Goal: Task Accomplishment & Management: Manage account settings

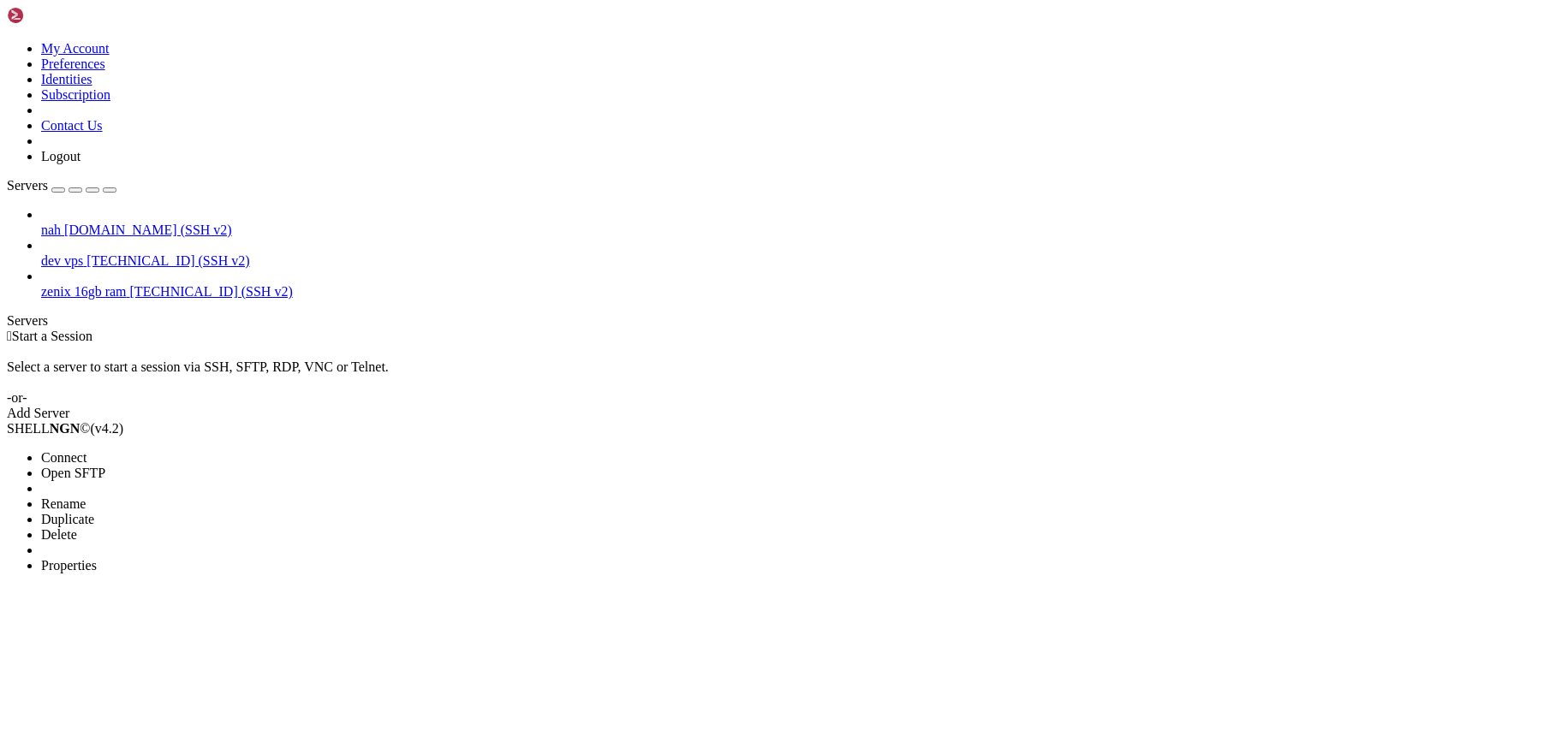
click at [181, 451] on li "Connect" at bounding box center [119, 458] width 156 height 15
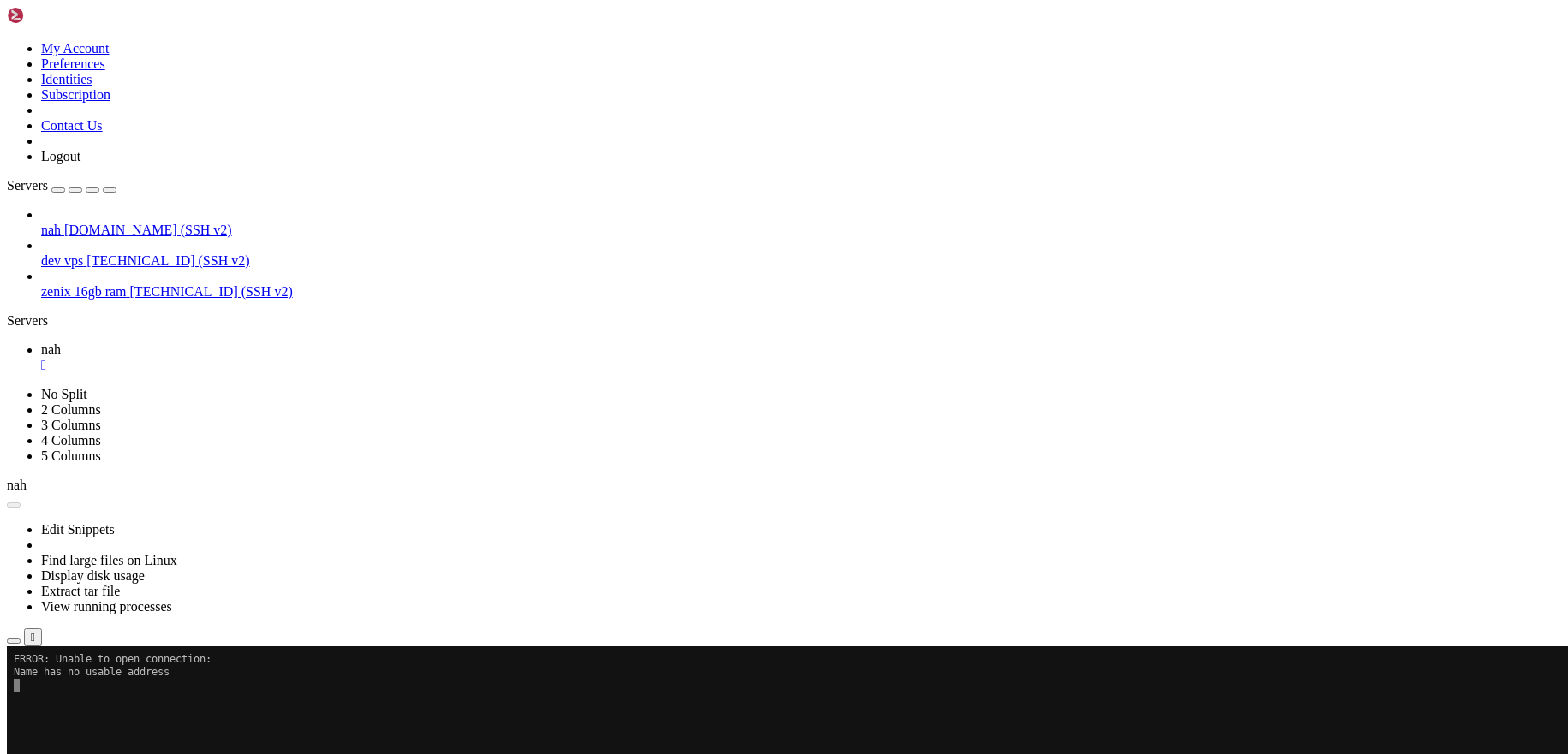
click at [75, 693] on button "Reconnect" at bounding box center [41, 702] width 68 height 18
drag, startPoint x: 892, startPoint y: 293, endPoint x: 677, endPoint y: 195, distance: 236.3
click at [75, 693] on button "Reconnect" at bounding box center [41, 702] width 68 height 18
click at [92, 253] on span "[TECHNICAL_ID] (SSH v2)" at bounding box center [167, 260] width 163 height 14
click at [92, 285] on span "zenix 16gb ram" at bounding box center [84, 292] width 85 height 14
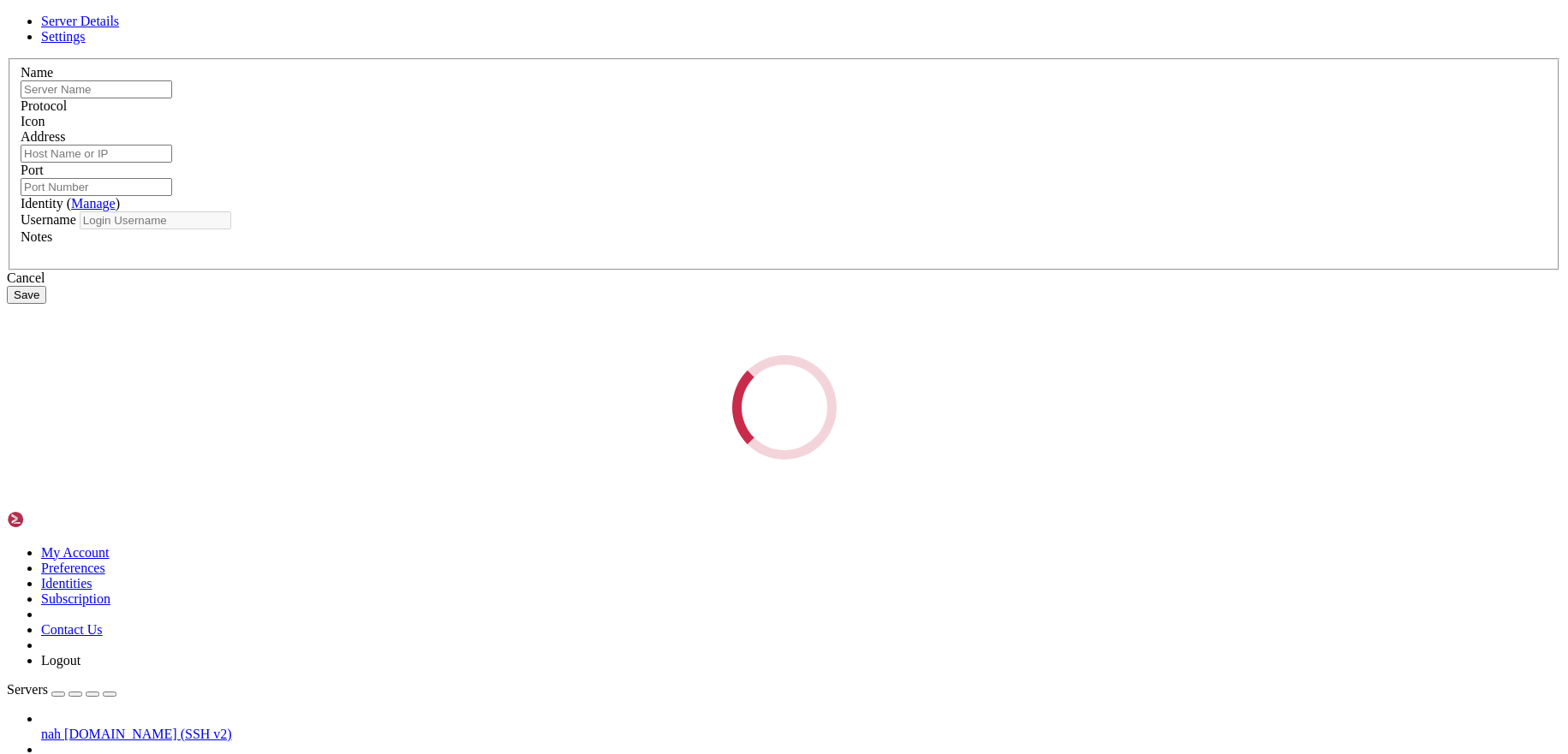
type input "zenix 16gb ram"
type input "31.25.235.161"
type input "22"
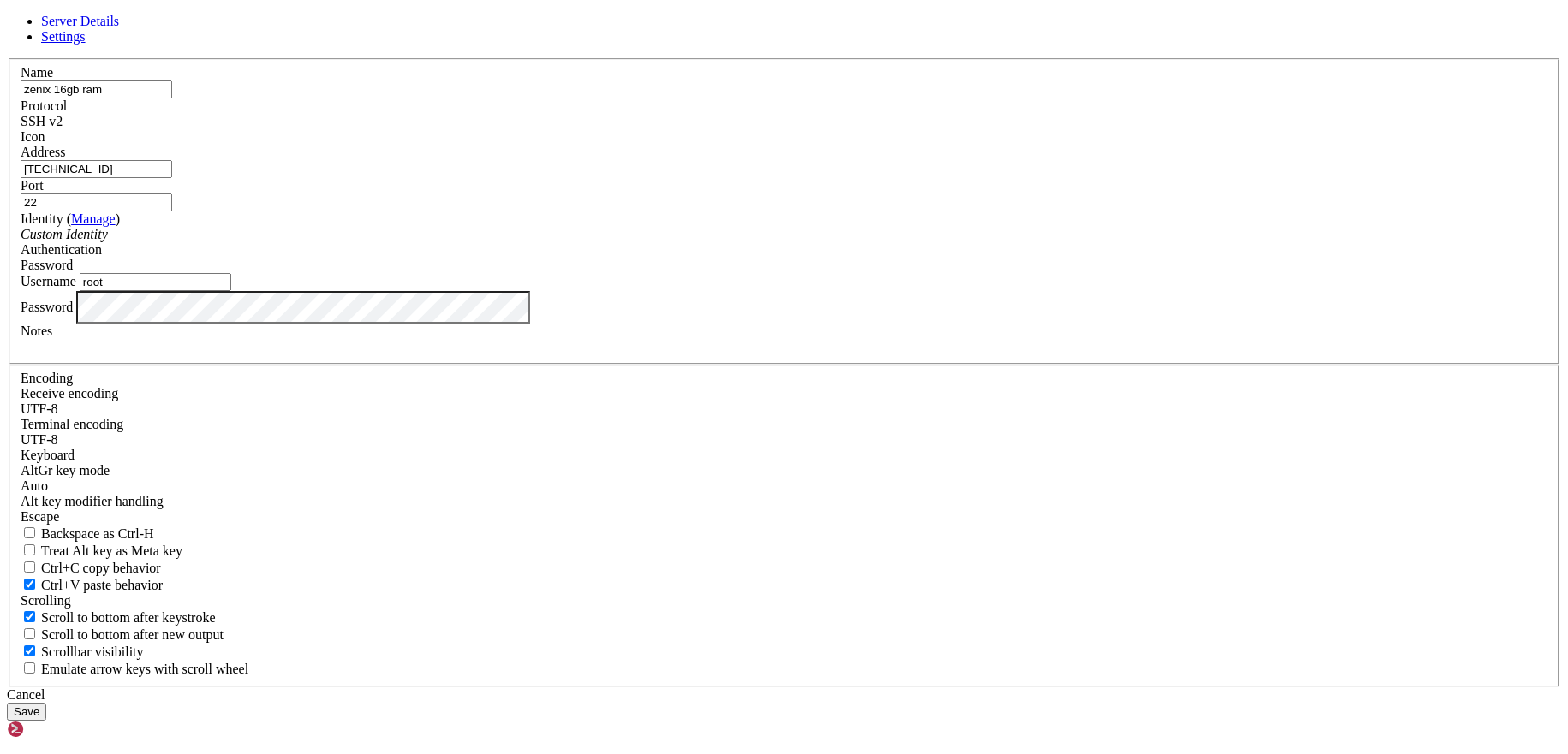
drag, startPoint x: 633, startPoint y: 419, endPoint x: 434, endPoint y: 412, distance: 199.1
click at [232, 291] on input "root" at bounding box center [155, 282] width 152 height 18
type input "melan"
click at [76, 288] on label "Username" at bounding box center [48, 281] width 56 height 14
click at [232, 291] on input "melan" at bounding box center [155, 282] width 152 height 18
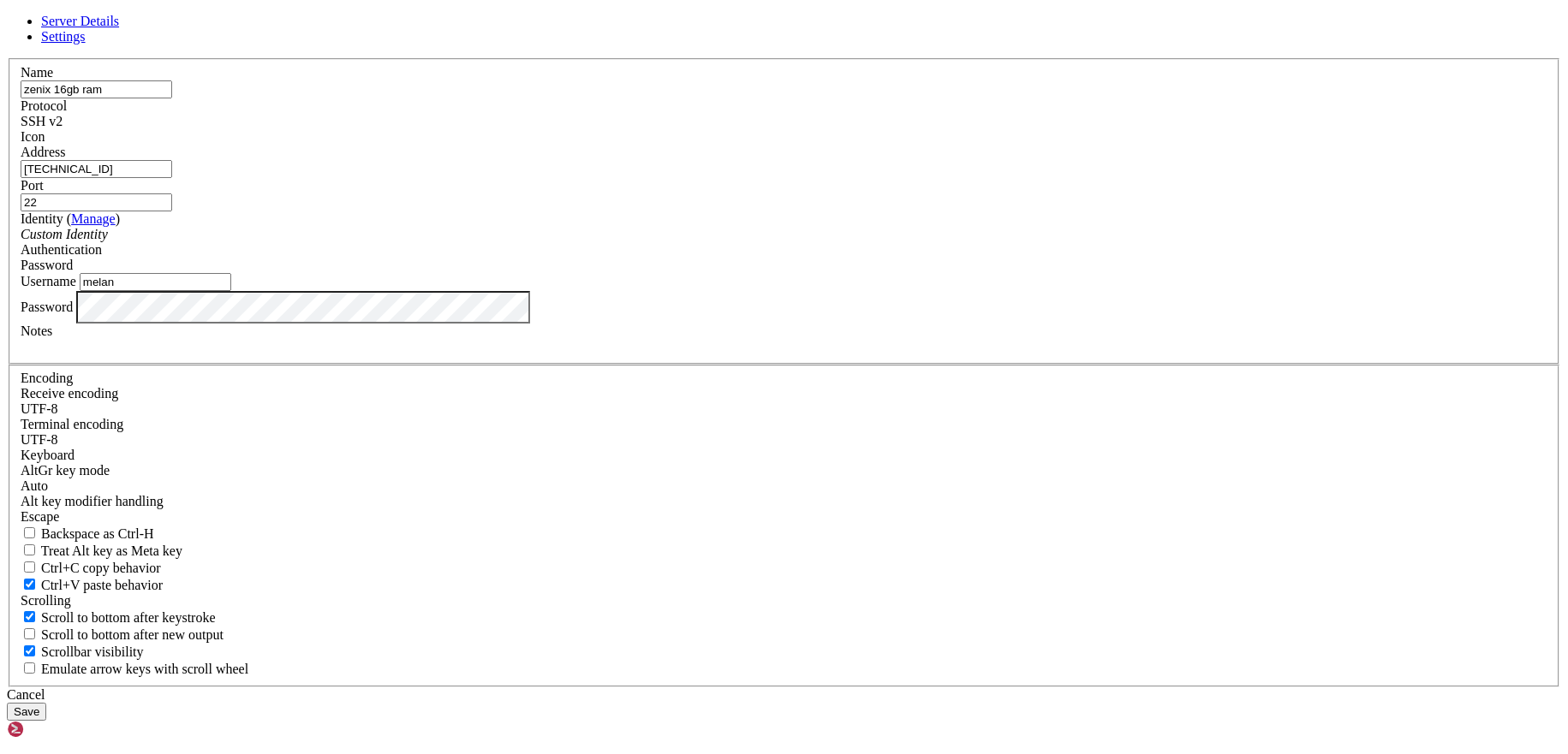
drag, startPoint x: 749, startPoint y: 276, endPoint x: 246, endPoint y: 242, distance: 504.1
click at [172, 178] on input "31.25.235.161" at bounding box center [96, 169] width 152 height 18
drag, startPoint x: 552, startPoint y: 270, endPoint x: 495, endPoint y: 268, distance: 57.0
click at [172, 178] on input "vn" at bounding box center [96, 169] width 152 height 18
paste input "-2.zenix.sg"
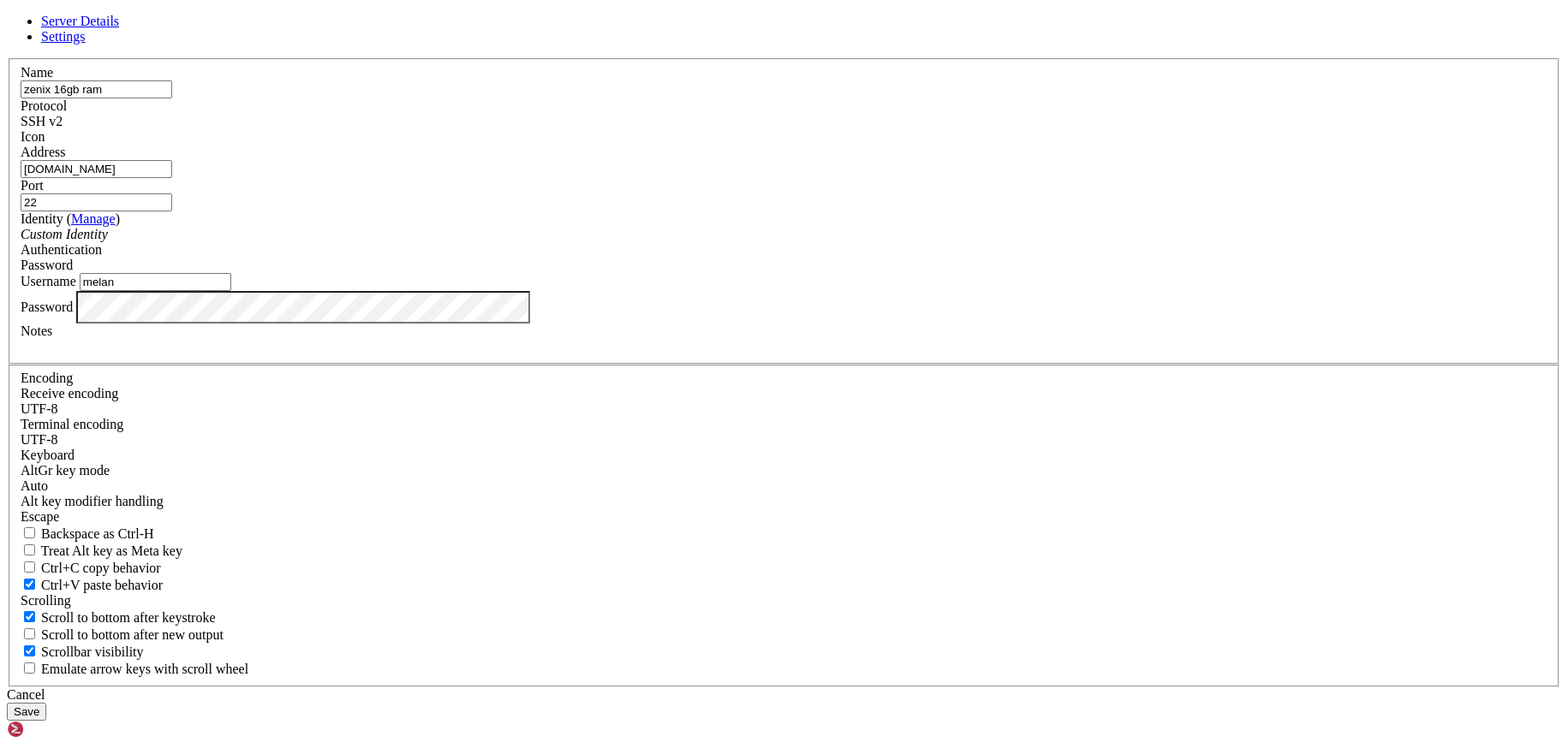
type input "vn-2.zenix.sg"
click at [1001, 688] on div "Cancel Save" at bounding box center [784, 704] width 1555 height 33
drag, startPoint x: 703, startPoint y: 223, endPoint x: 322, endPoint y: 188, distance: 382.6
click at [172, 99] on input "zenix 16gb ram" at bounding box center [96, 90] width 152 height 18
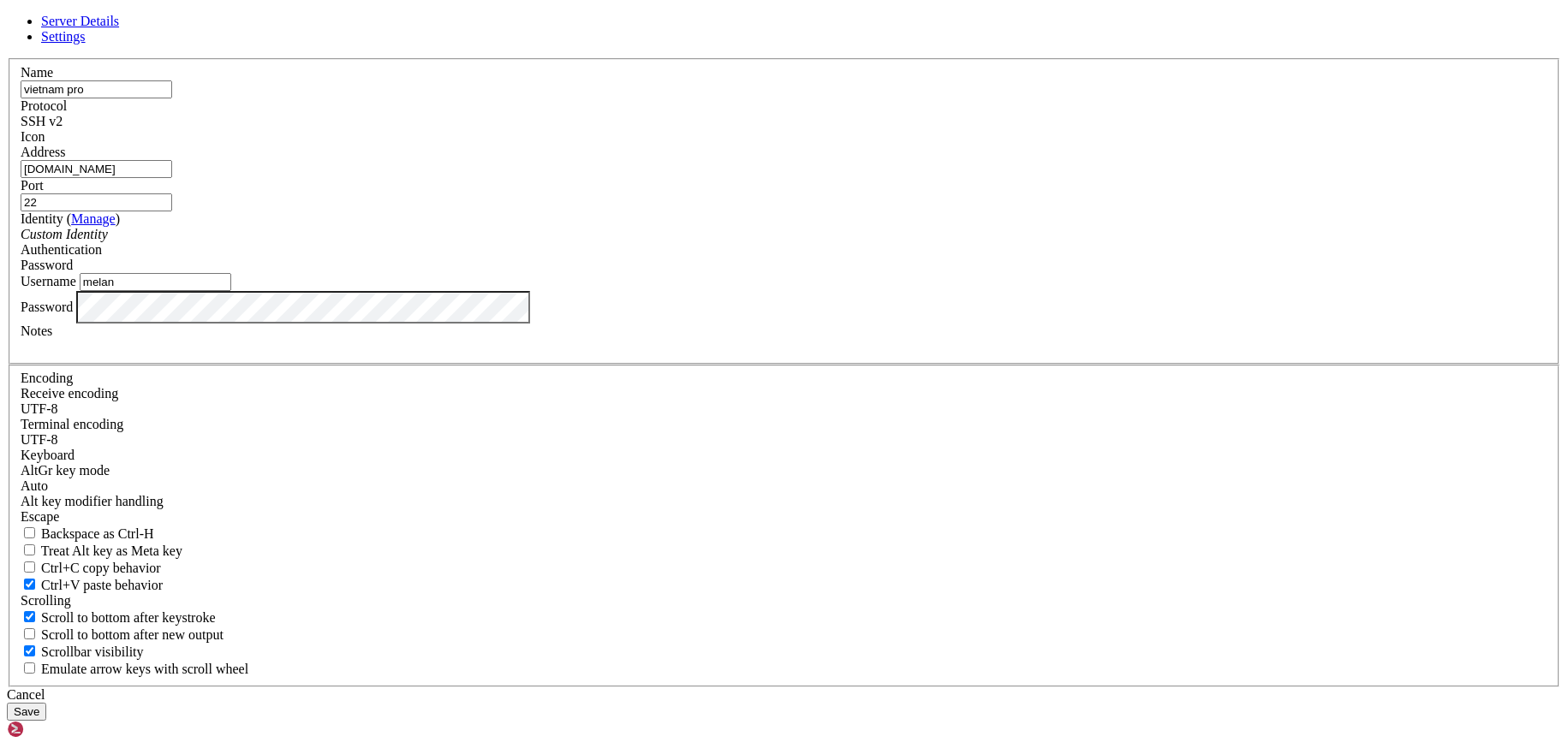
type input "vietnam pro"
click at [7, 703] on button "Save" at bounding box center [27, 712] width 40 height 18
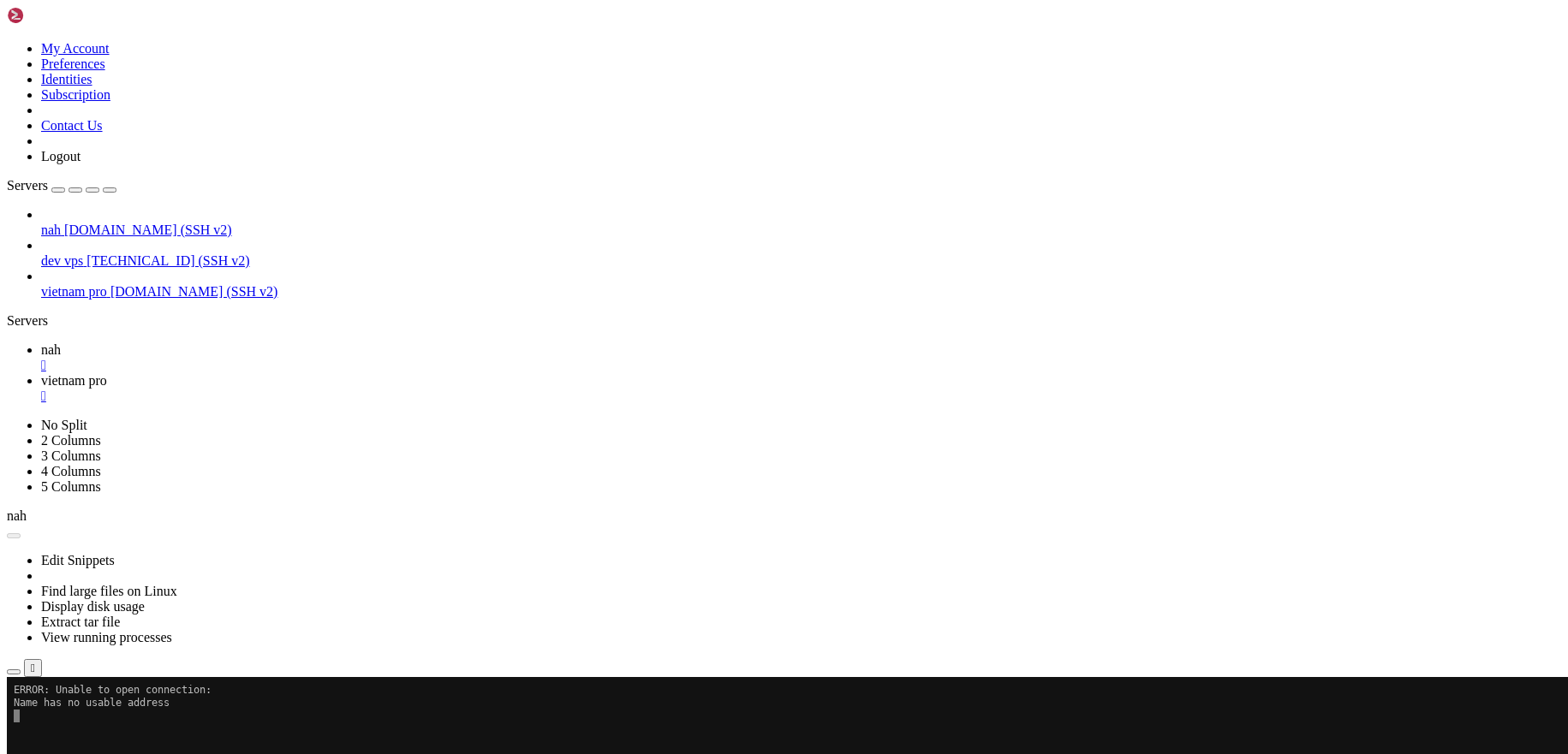
click at [277, 358] on div "" at bounding box center [801, 365] width 1520 height 15
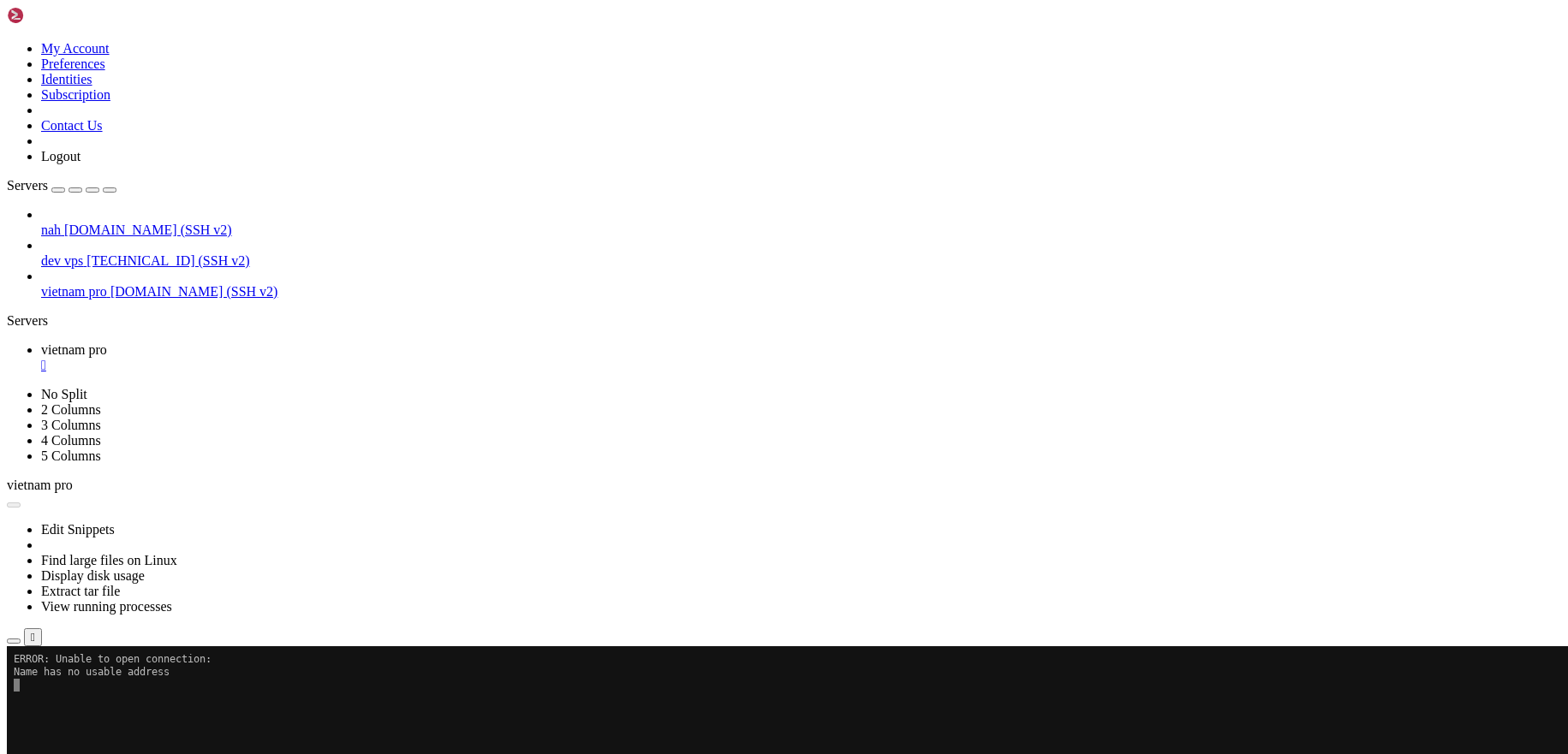
click at [912, 693] on div "Reconnect" at bounding box center [784, 702] width 1555 height 18
click at [75, 693] on button "Reconnect" at bounding box center [41, 702] width 68 height 18
